Goal: Transaction & Acquisition: Obtain resource

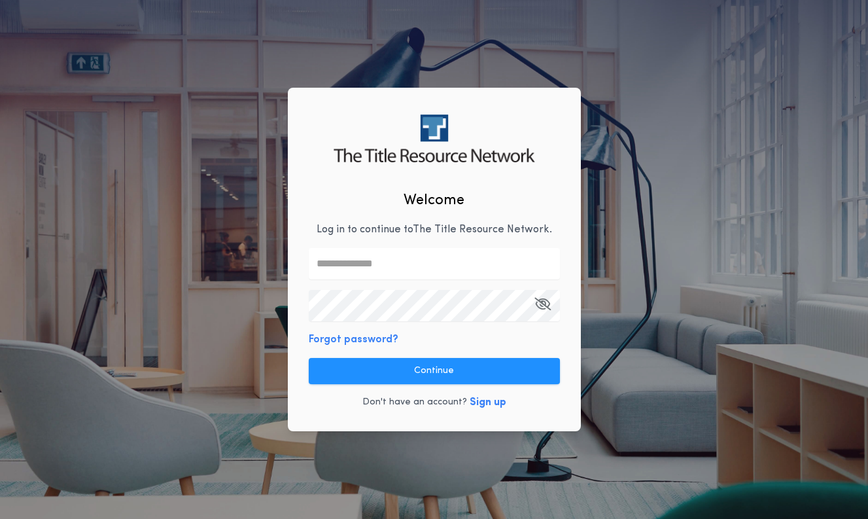
click at [542, 303] on keeper-lock "Open Keeper Popup" at bounding box center [545, 306] width 16 height 16
click at [451, 269] on input "text" at bounding box center [434, 263] width 251 height 31
click at [559, 405] on div "Welcome Log in to continue to The Title Resource Network . Forgot password? Con…" at bounding box center [434, 259] width 293 height 343
click at [643, 384] on div "Welcome Log in to continue to The Title Resource Network . Forgot password? Con…" at bounding box center [434, 259] width 868 height 519
click at [548, 306] on keeper-lock "Open Keeper Popup" at bounding box center [545, 306] width 16 height 16
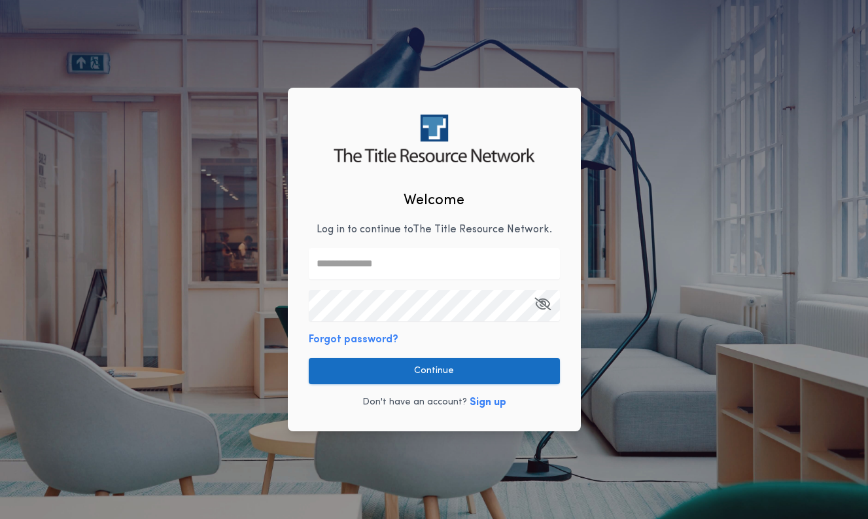
click at [457, 378] on button "Continue" at bounding box center [434, 371] width 251 height 26
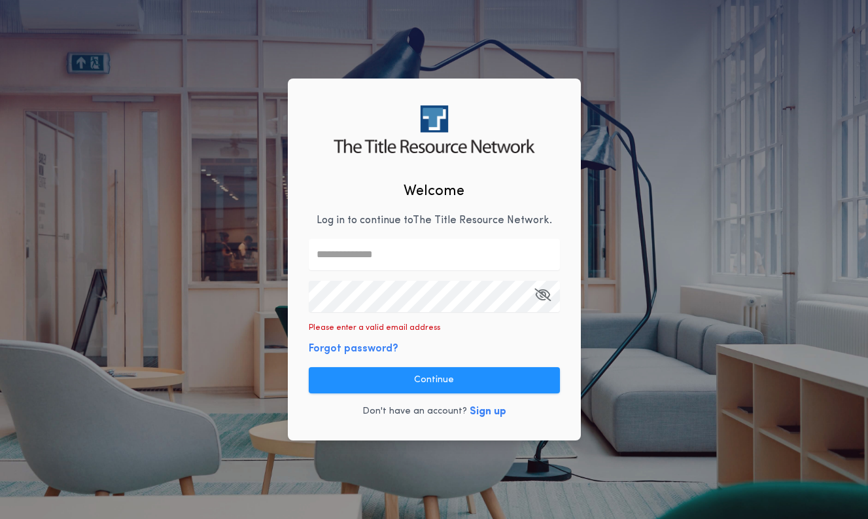
click at [547, 297] on keeper-lock "Open Keeper Popup" at bounding box center [545, 297] width 16 height 16
type input "**********"
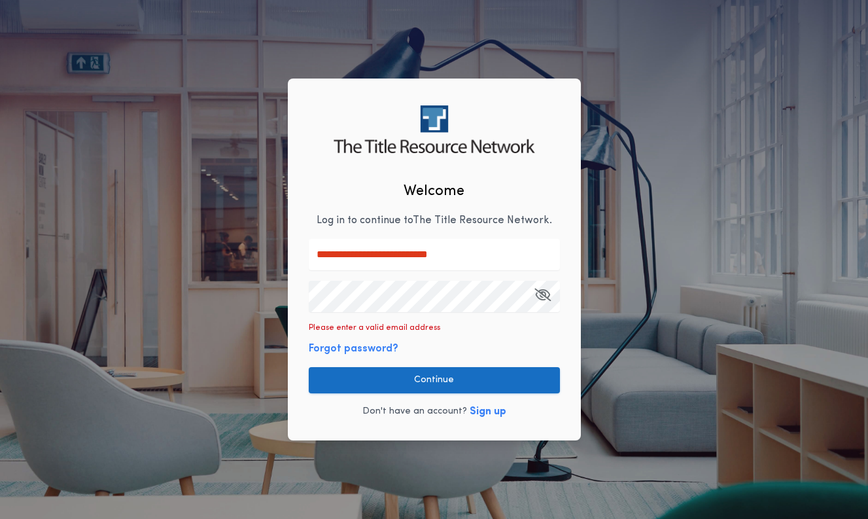
click at [517, 376] on button "Continue" at bounding box center [434, 380] width 251 height 26
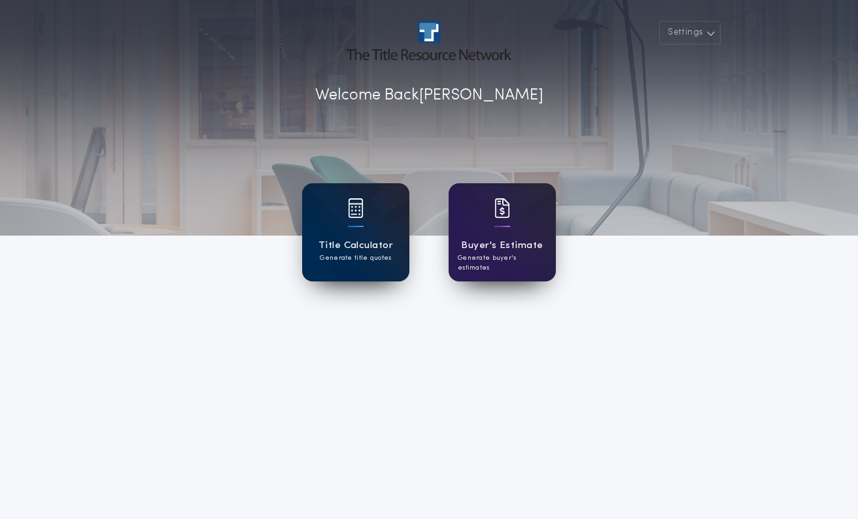
click at [338, 213] on div "Title Calculator Generate title quotes" at bounding box center [355, 232] width 107 height 98
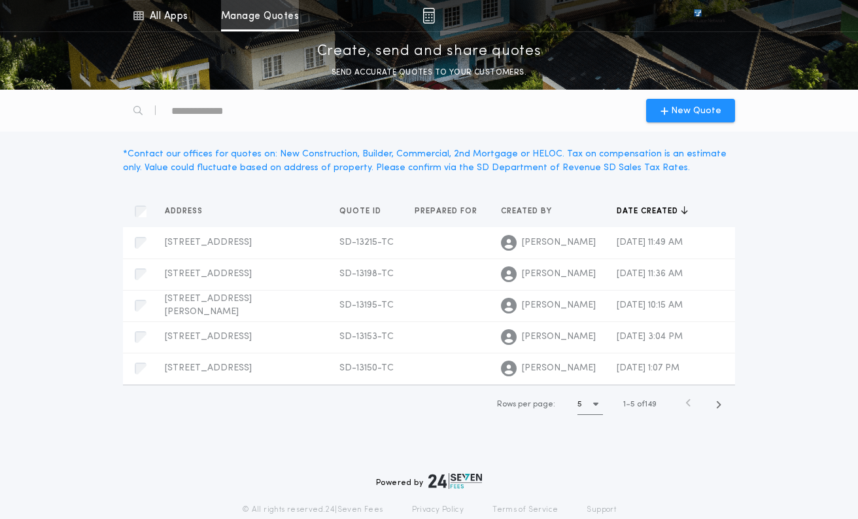
click at [260, 18] on link "Manage Quotes" at bounding box center [260, 15] width 78 height 31
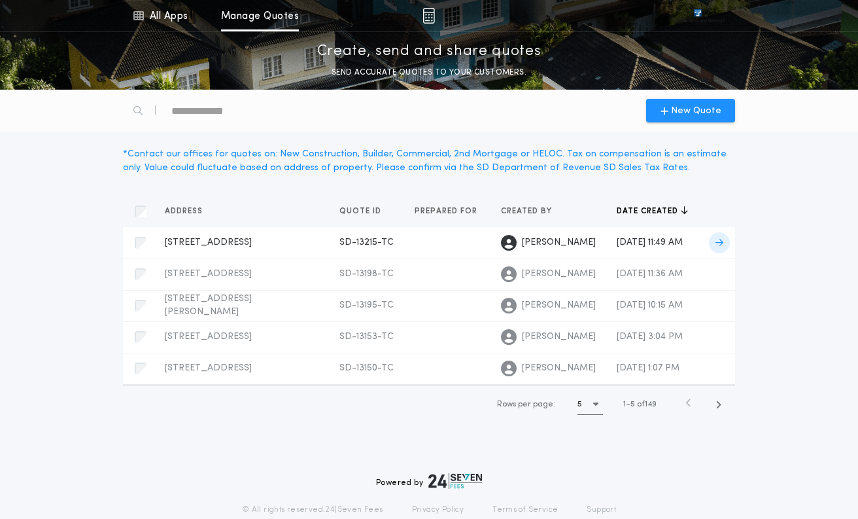
click at [722, 243] on icon at bounding box center [720, 242] width 8 height 9
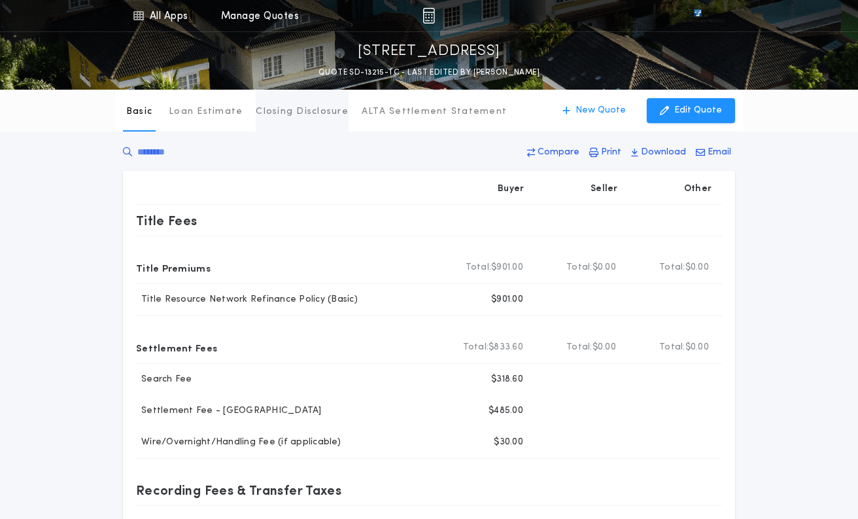
click at [281, 109] on p "Closing Disclosure" at bounding box center [302, 111] width 93 height 13
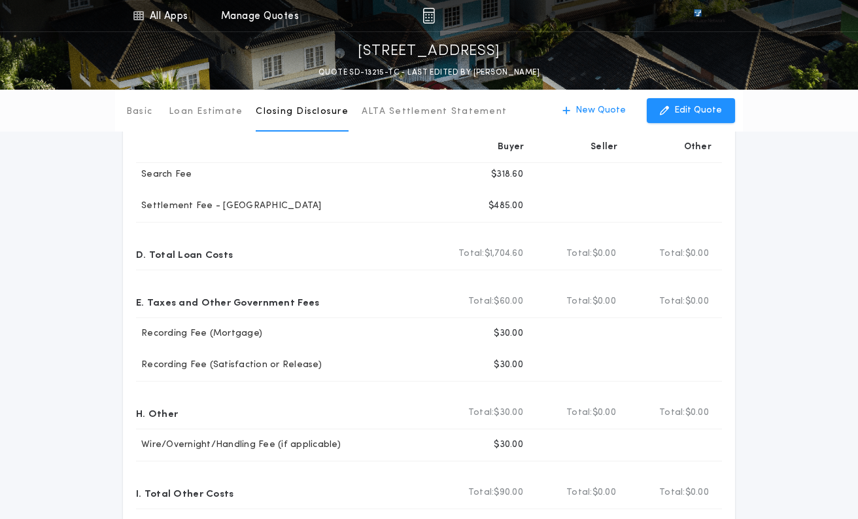
scroll to position [91, 0]
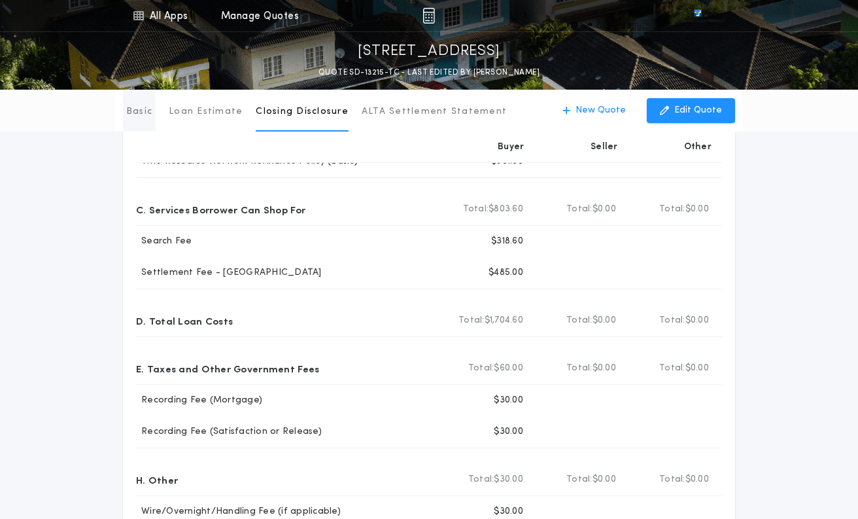
click at [135, 115] on p "Basic" at bounding box center [139, 111] width 26 height 13
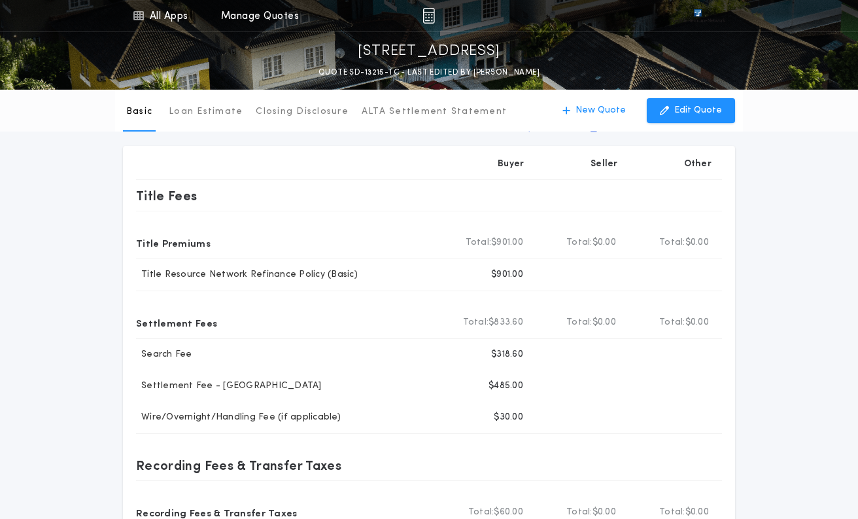
scroll to position [24, 0]
click at [203, 112] on p "Loan Estimate" at bounding box center [206, 111] width 74 height 13
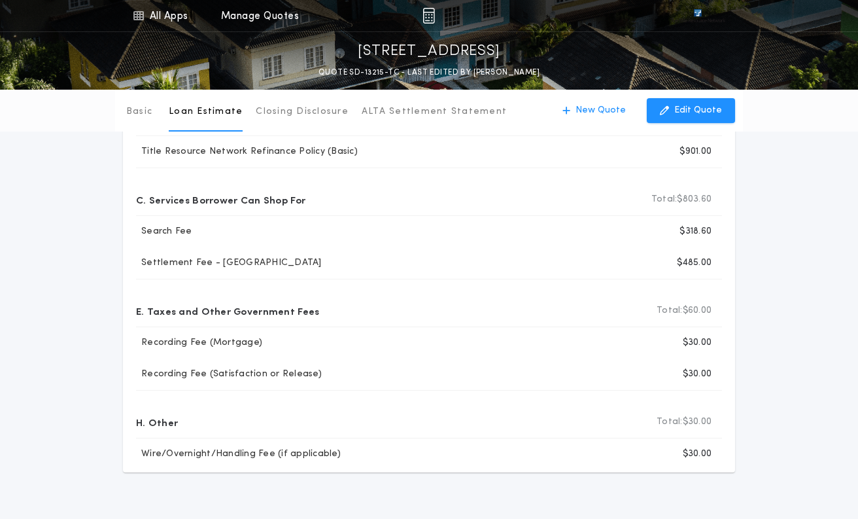
scroll to position [0, 0]
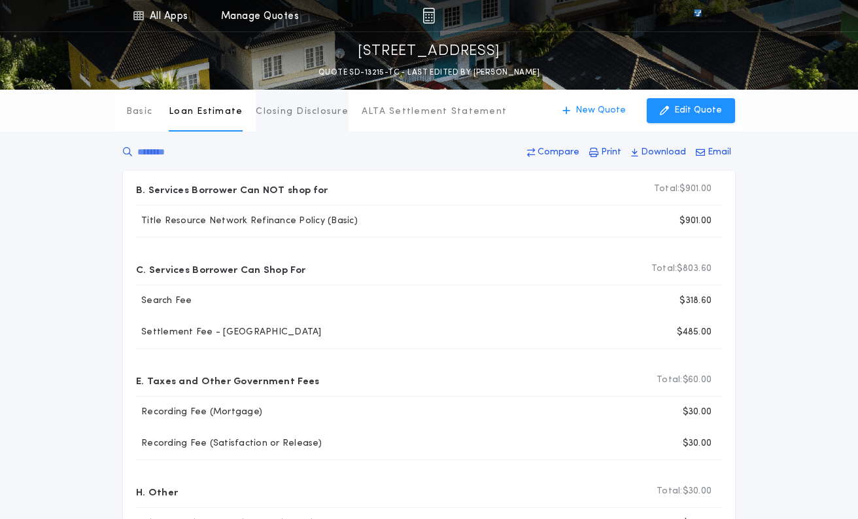
click at [293, 114] on p "Closing Disclosure" at bounding box center [302, 111] width 93 height 13
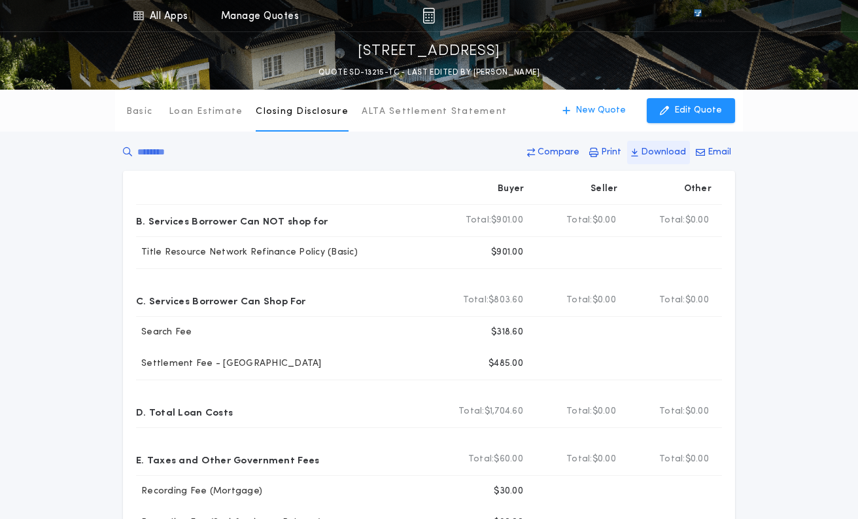
click at [660, 152] on p "Download" at bounding box center [663, 152] width 45 height 13
click at [662, 150] on p "Download" at bounding box center [663, 152] width 45 height 13
click at [805, 170] on div "Basic Loan Estimate Closing Disclosure ALTA Settlement Statement Closing Disclo…" at bounding box center [429, 403] width 858 height 627
